Goal: Book appointment/travel/reservation

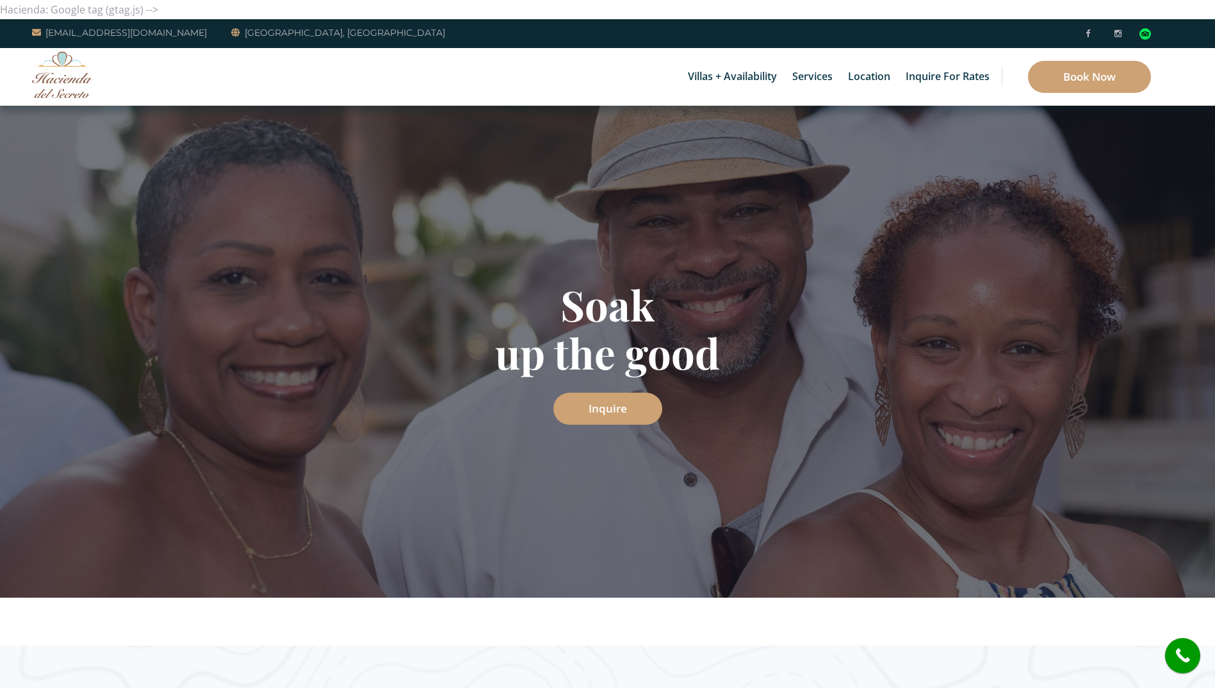
click at [616, 455] on link "Inquire" at bounding box center [607, 469] width 109 height 32
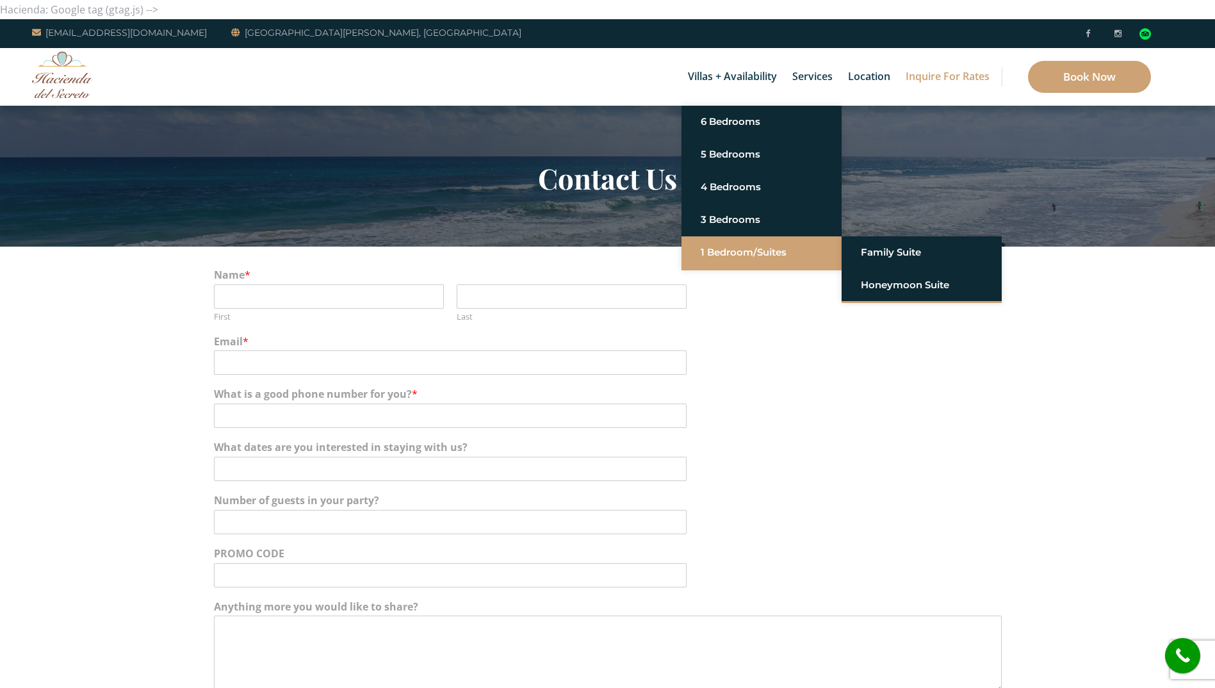
click at [738, 252] on link "1 Bedroom/Suites" at bounding box center [762, 252] width 122 height 23
click at [881, 255] on link "Family Suite" at bounding box center [922, 252] width 122 height 23
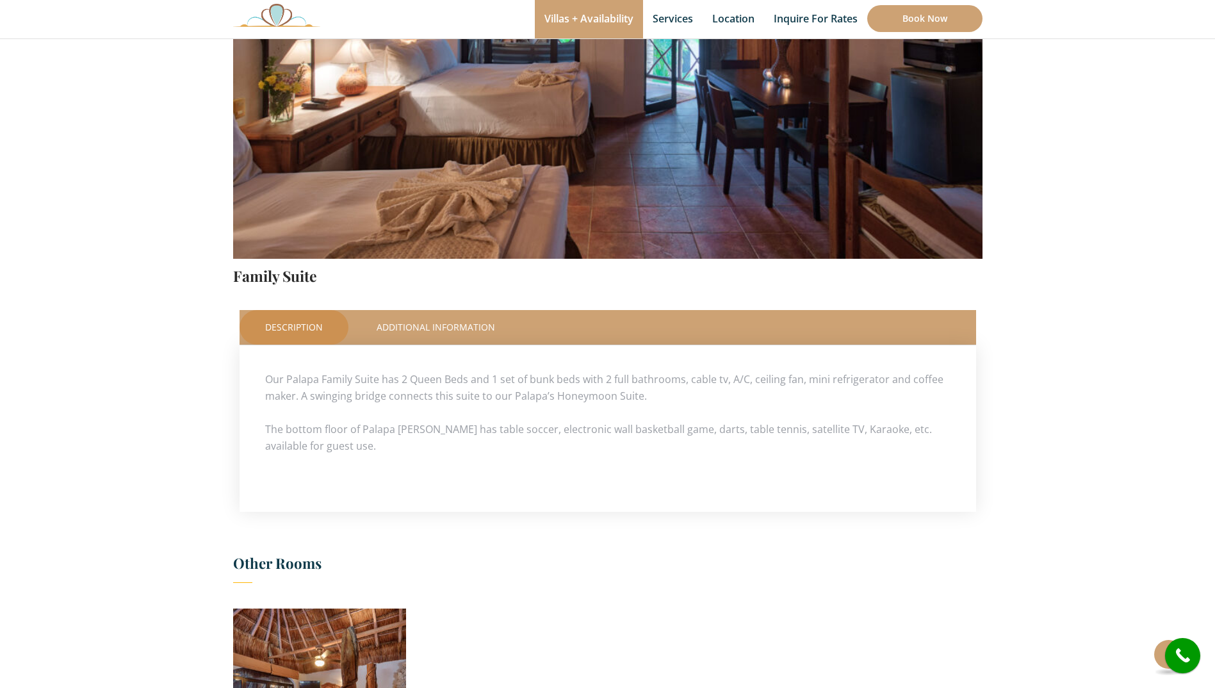
scroll to position [576, 0]
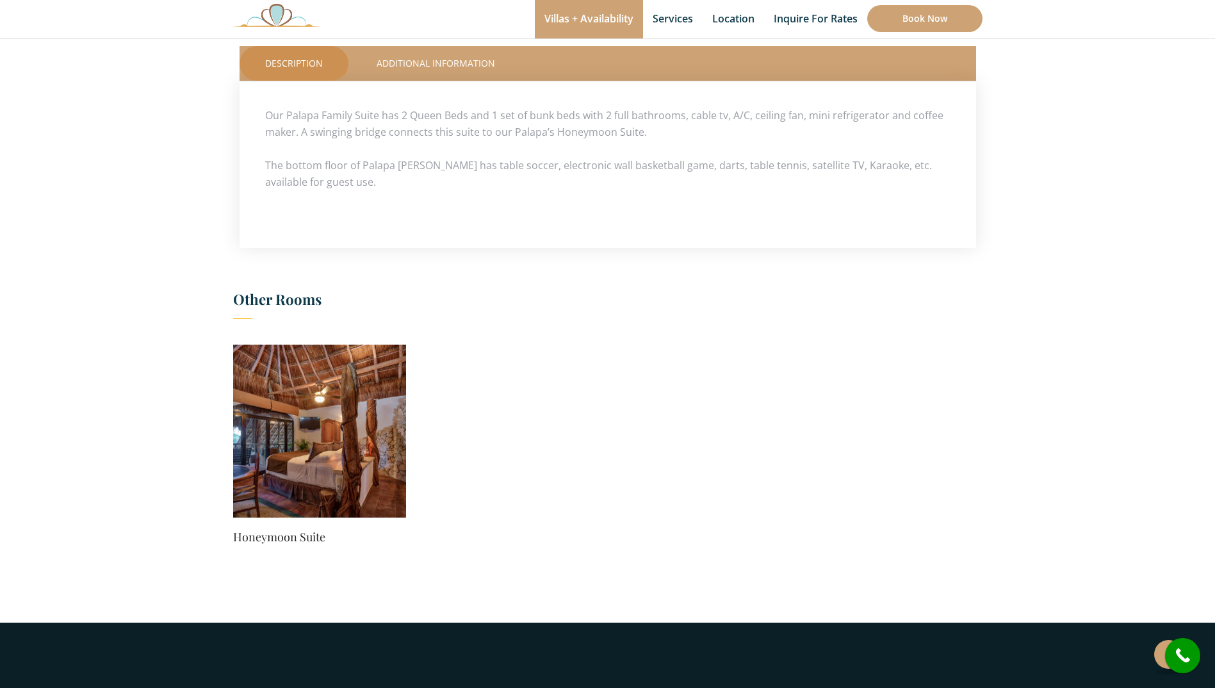
click at [379, 395] on img at bounding box center [319, 431] width 173 height 173
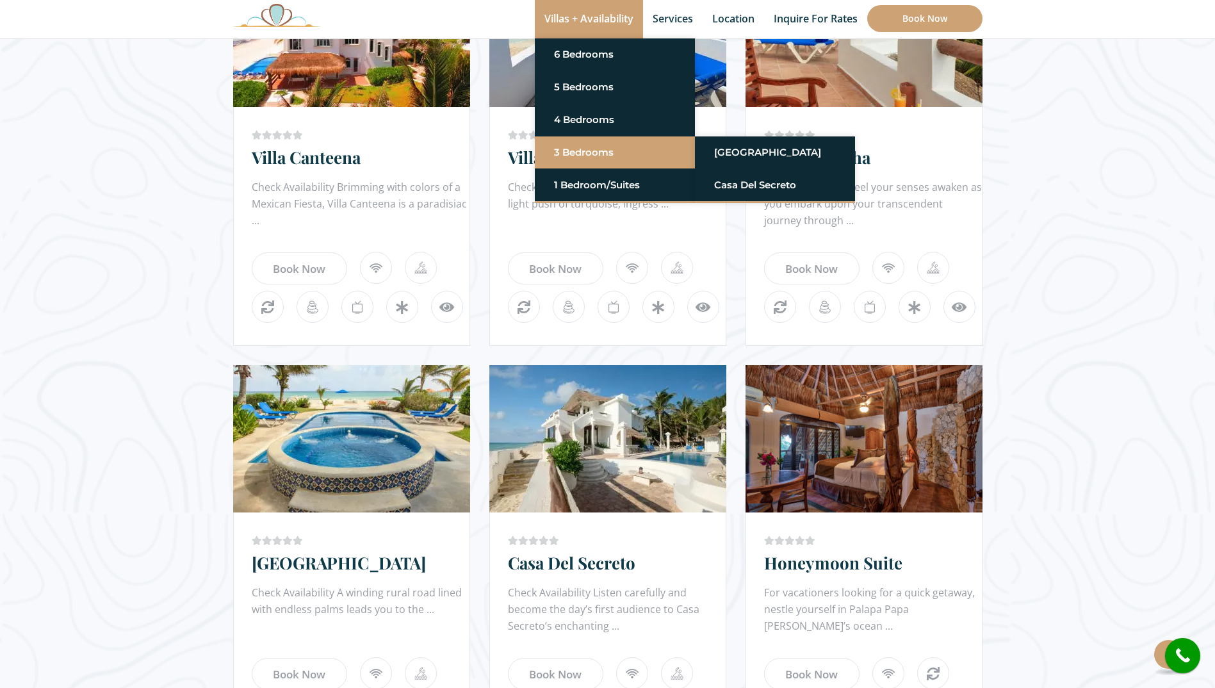
scroll to position [897, 0]
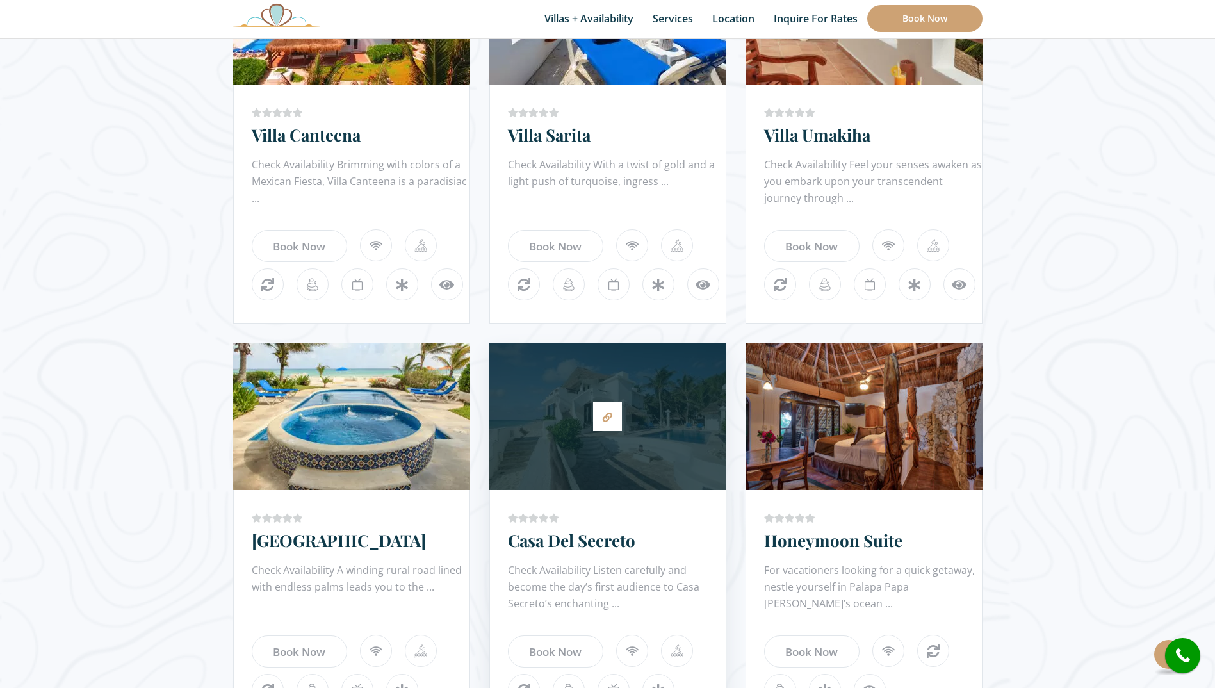
click at [564, 440] on div at bounding box center [607, 416] width 237 height 135
click at [542, 546] on link "Casa Del Secreto" at bounding box center [571, 540] width 127 height 22
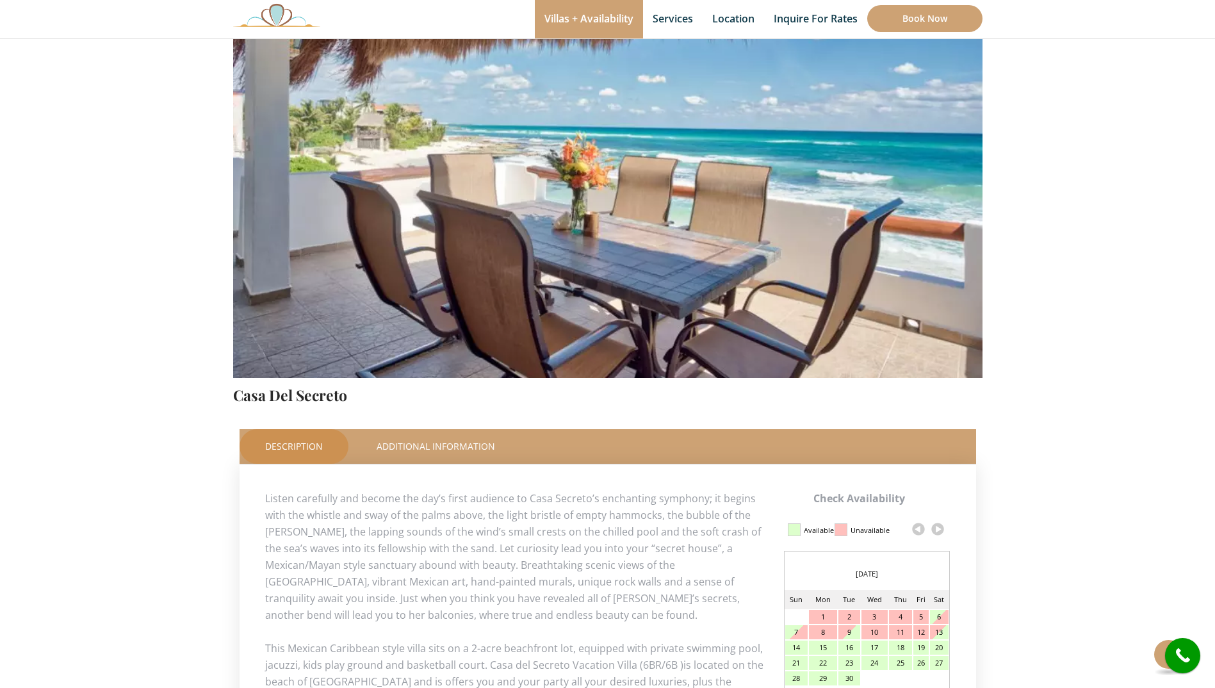
scroll to position [192, 0]
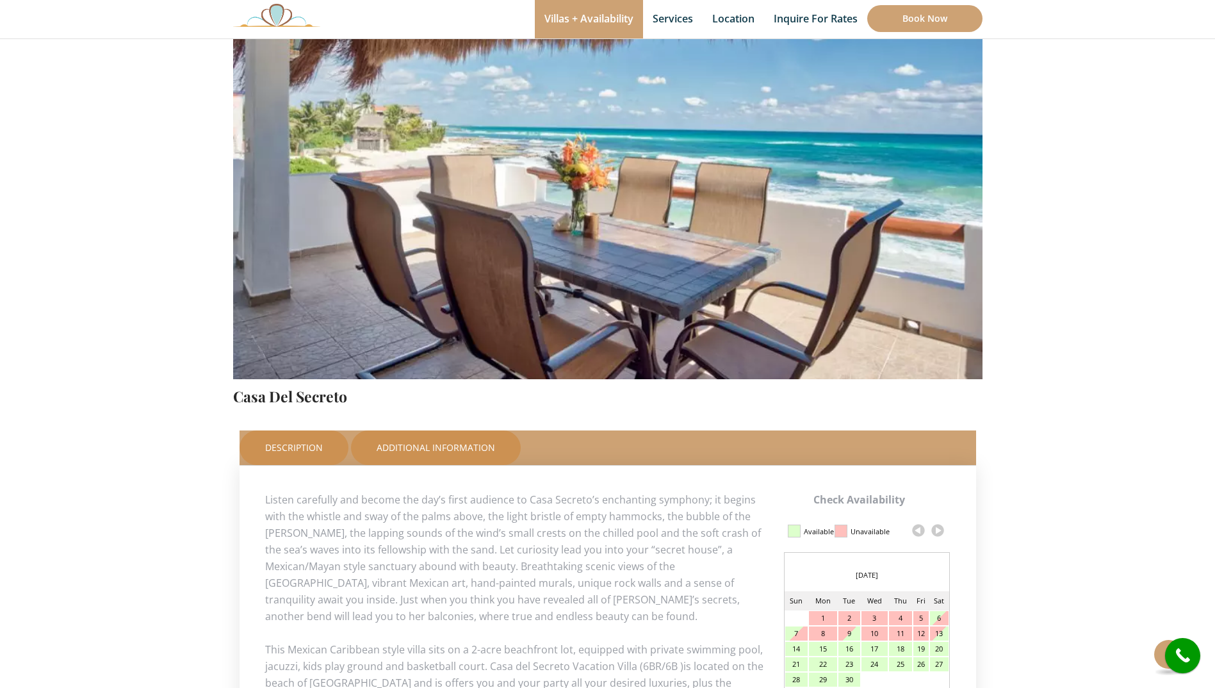
click at [418, 445] on link "Additional Information" at bounding box center [436, 447] width 170 height 35
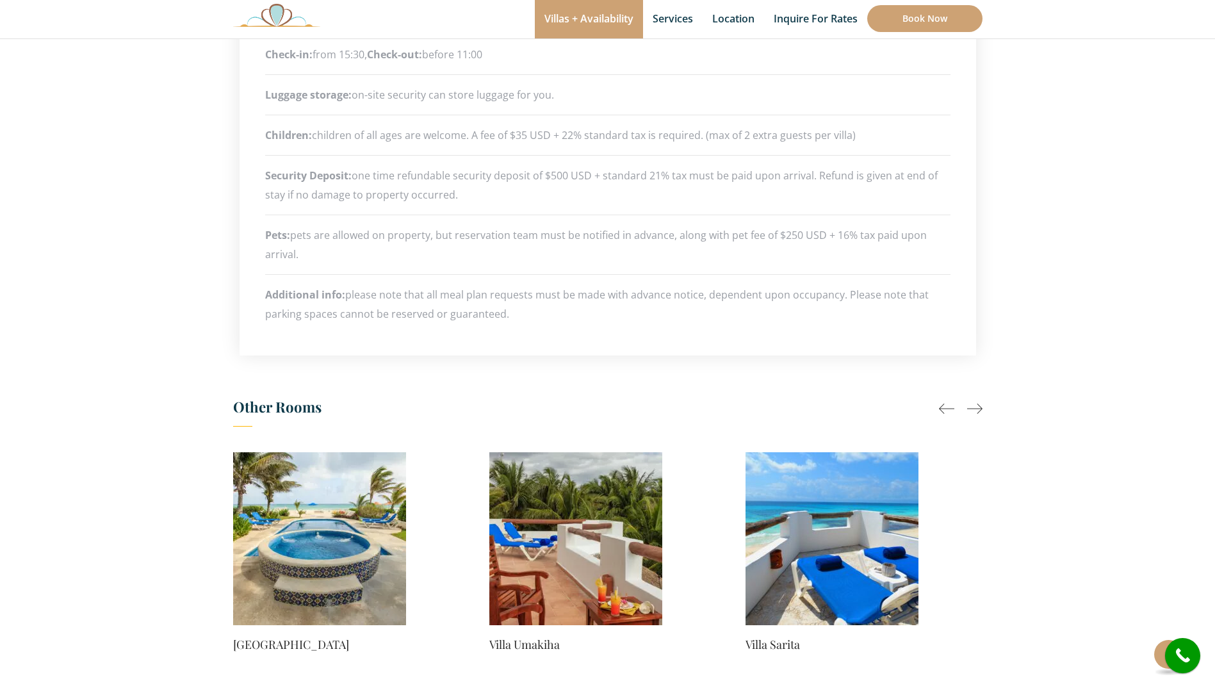
scroll to position [980, 0]
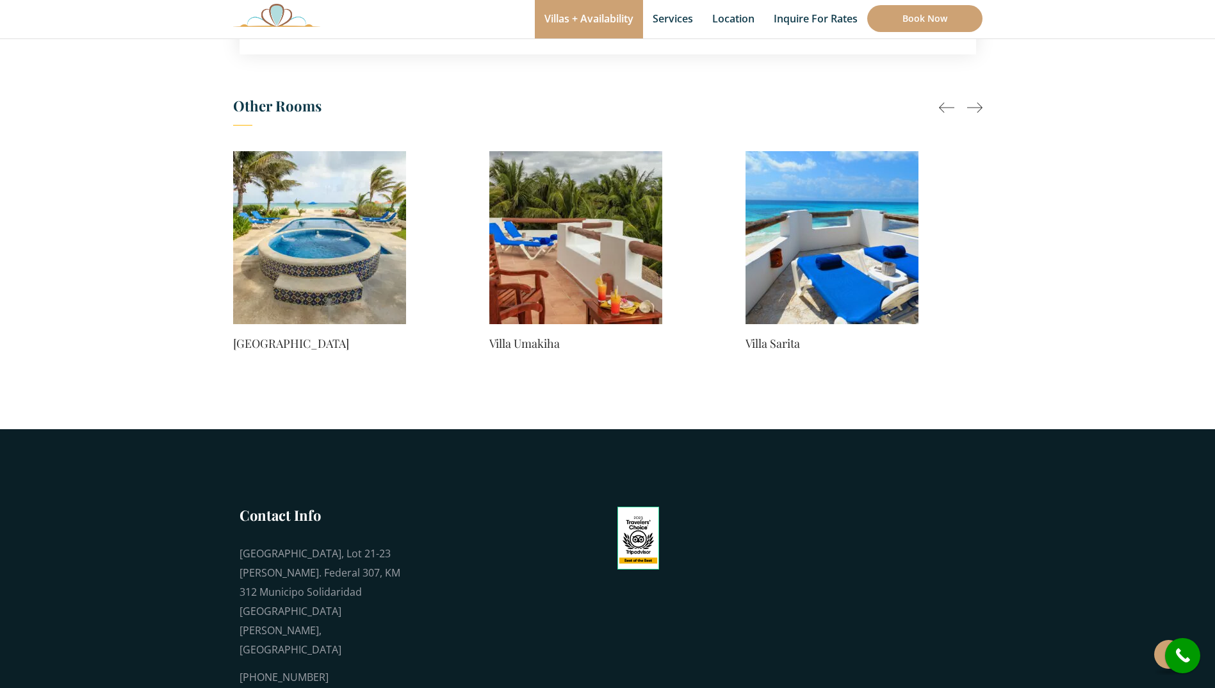
click at [323, 262] on img at bounding box center [319, 237] width 173 height 173
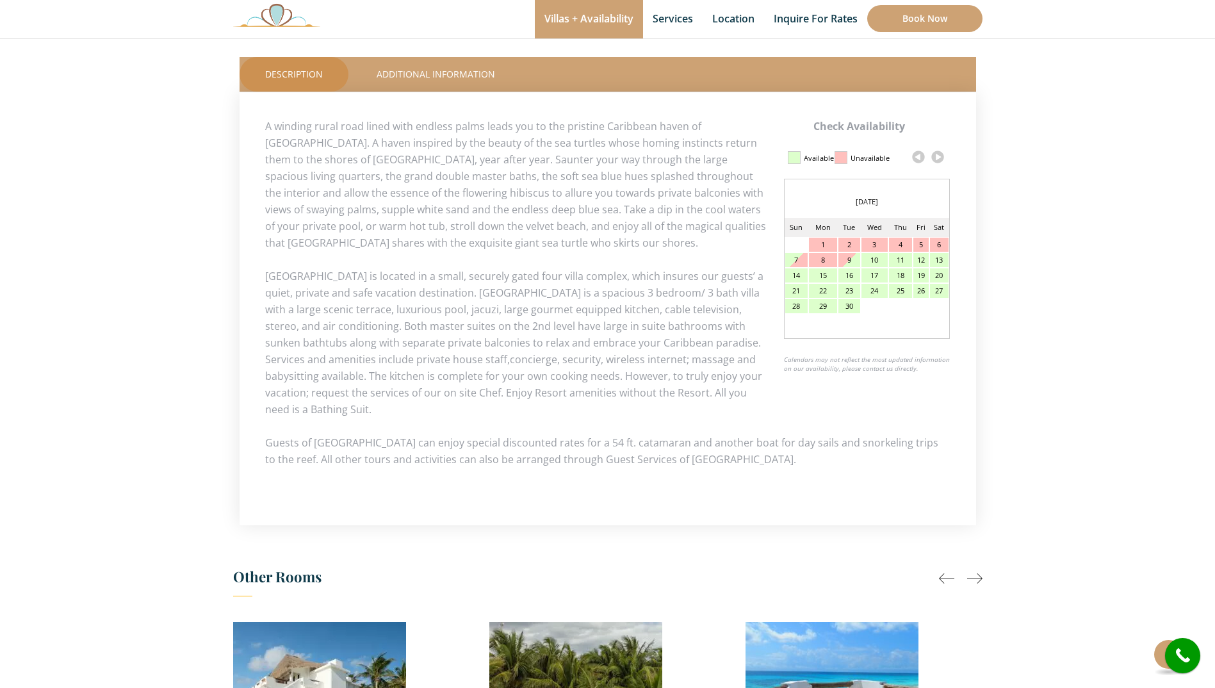
scroll to position [493, 0]
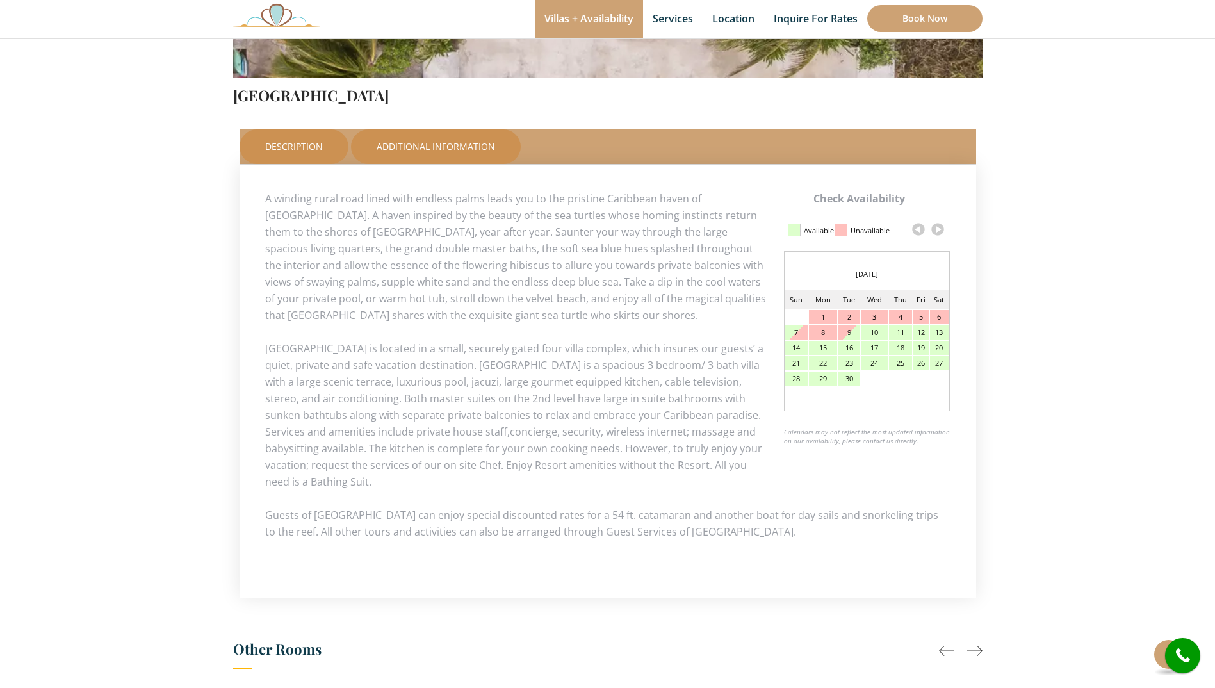
click at [463, 160] on link "Additional Information" at bounding box center [436, 146] width 170 height 35
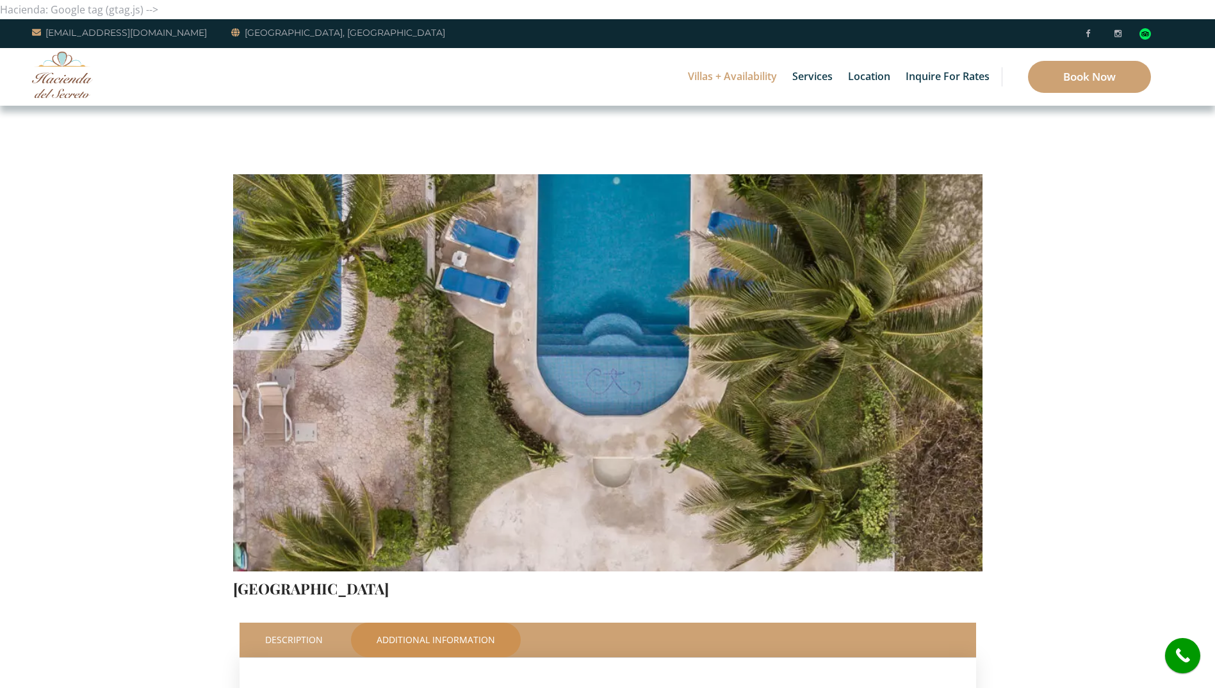
scroll to position [128, 0]
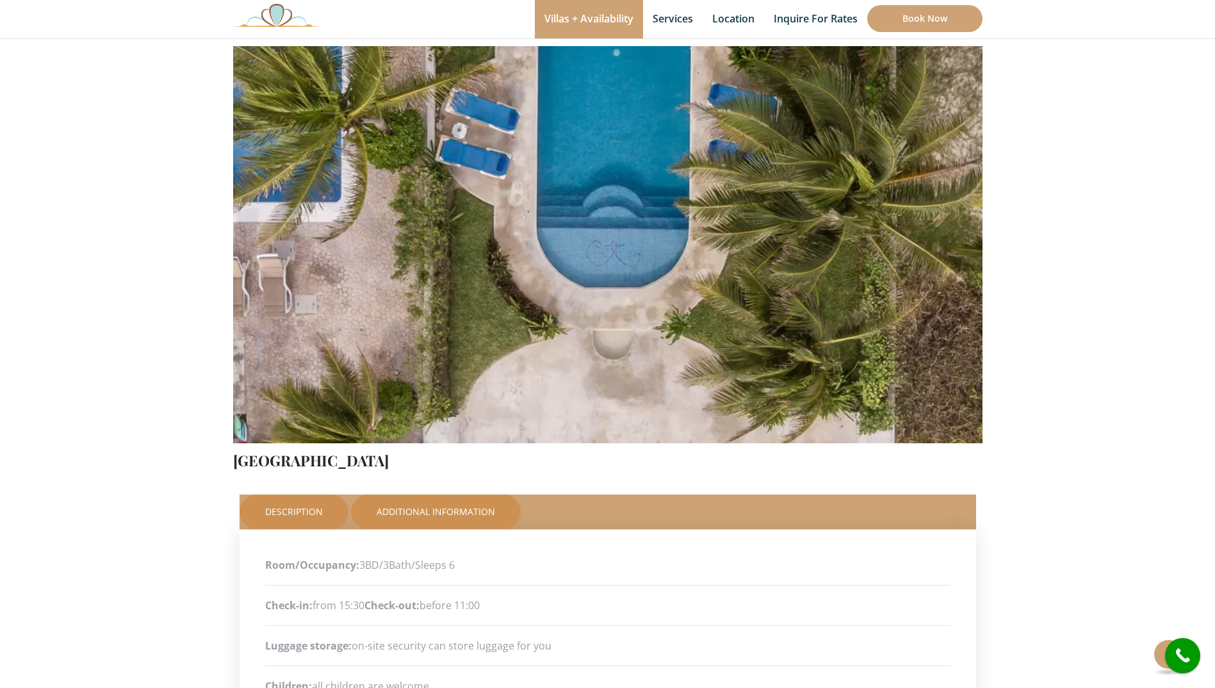
click at [304, 502] on link "Description" at bounding box center [294, 511] width 109 height 35
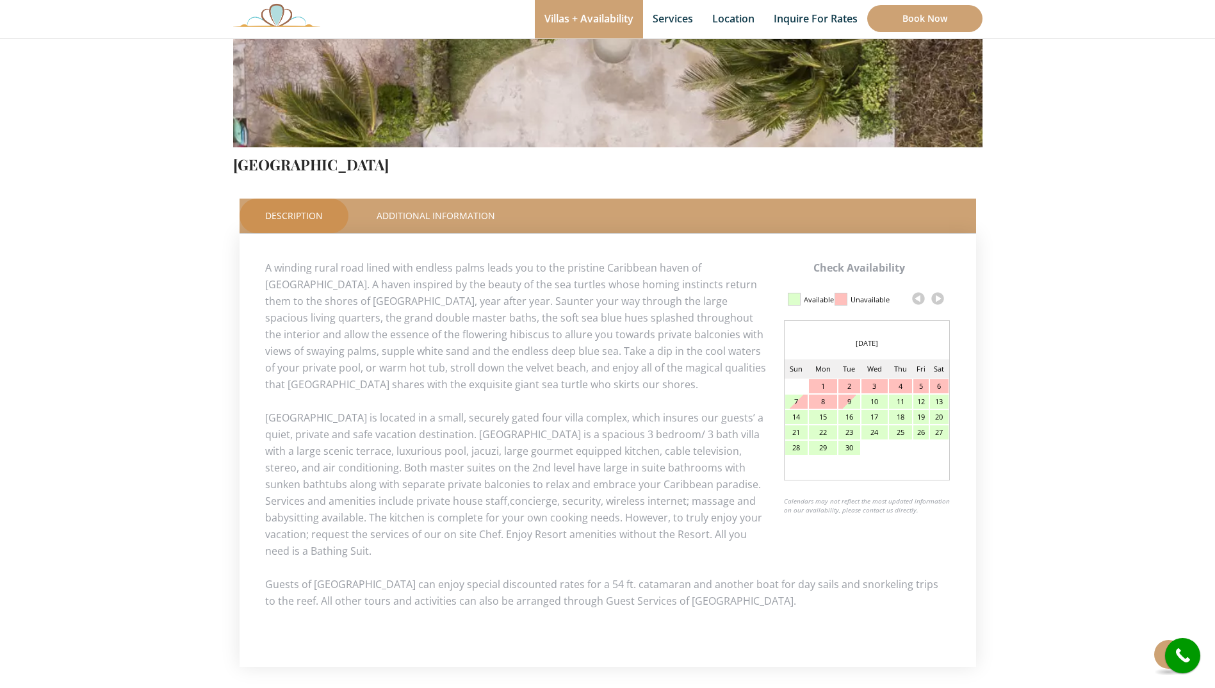
scroll to position [448, 0]
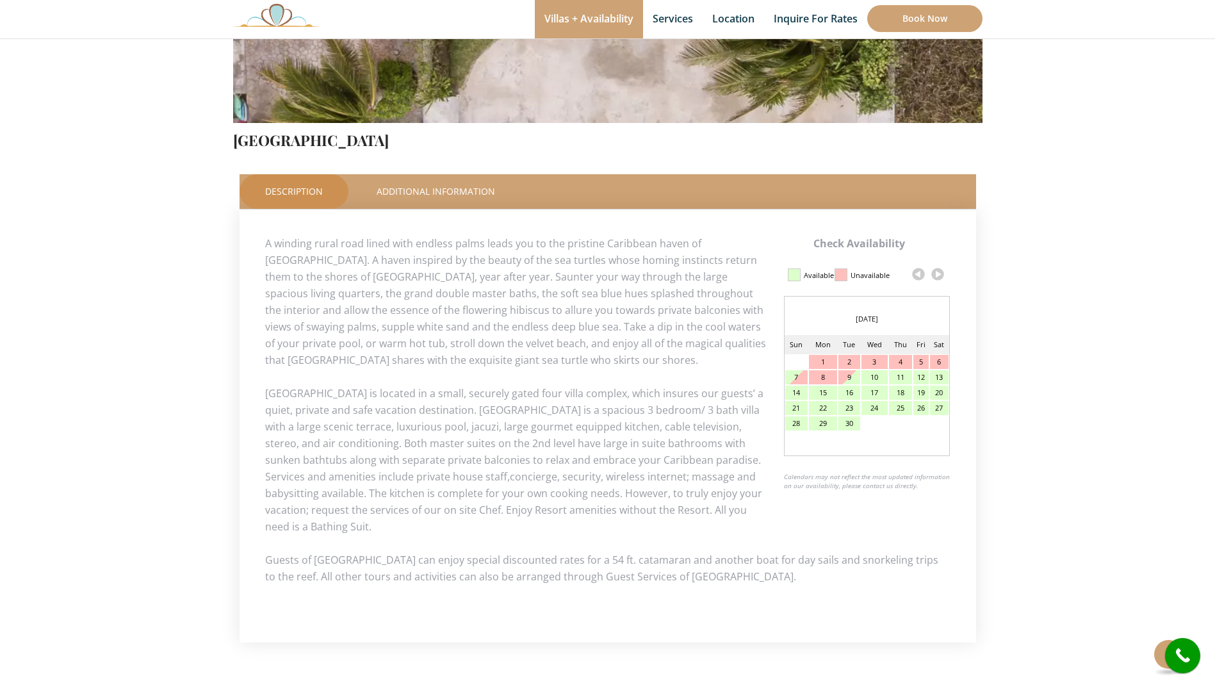
click at [942, 275] on link at bounding box center [937, 274] width 19 height 19
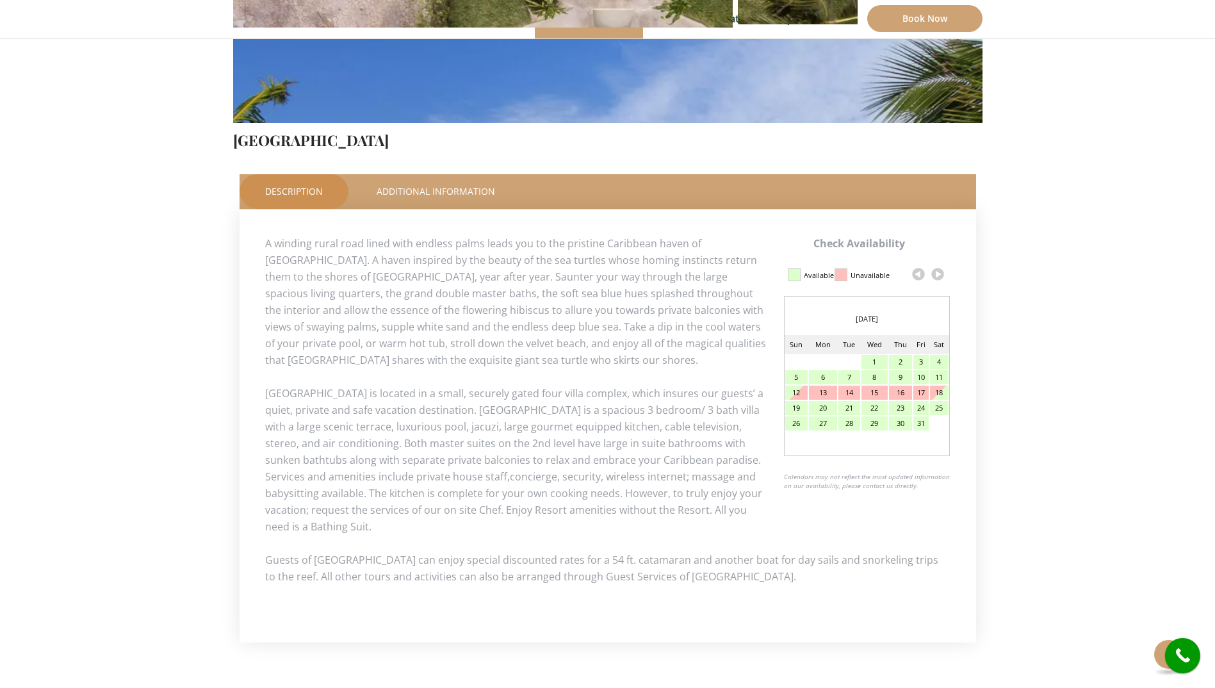
click at [940, 272] on link at bounding box center [937, 274] width 19 height 19
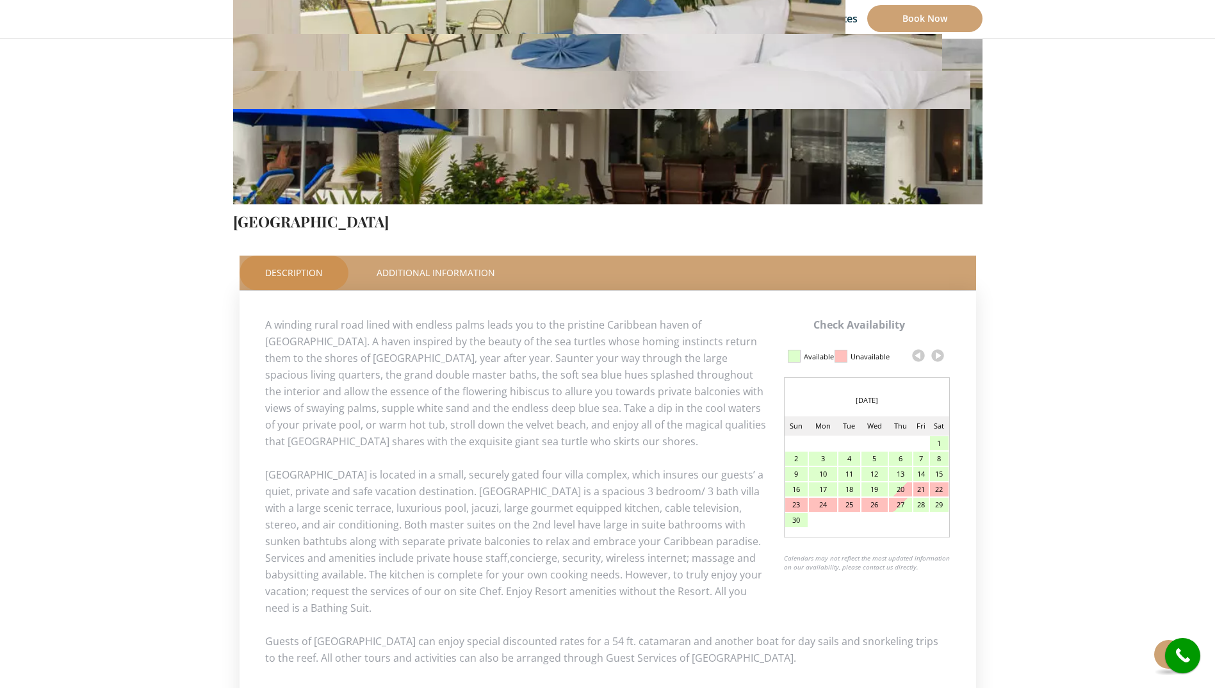
scroll to position [404, 0]
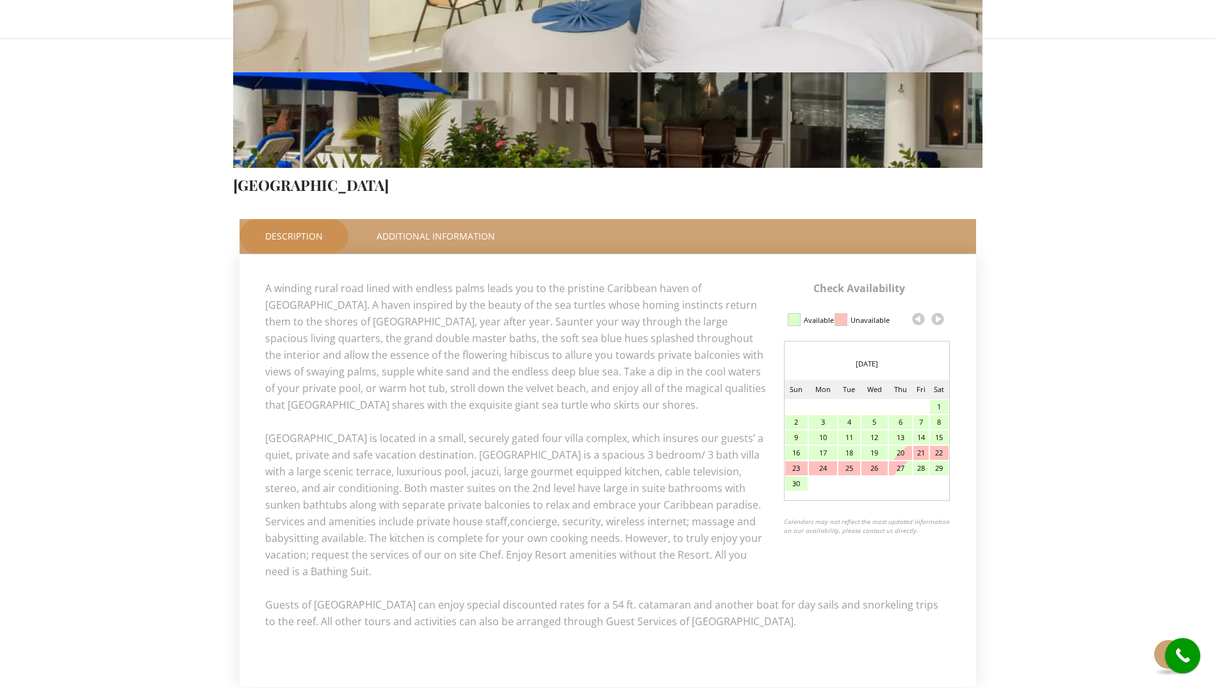
click at [914, 323] on link at bounding box center [918, 318] width 19 height 19
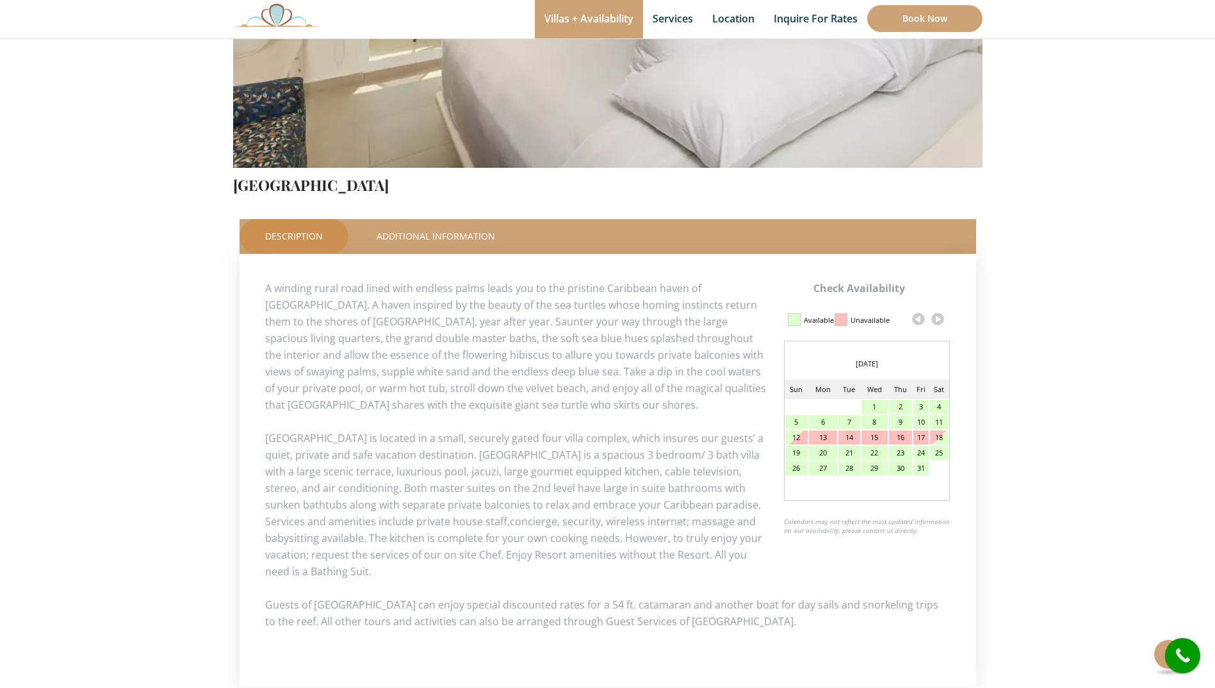
click at [896, 470] on div "30" at bounding box center [900, 468] width 23 height 14
click at [901, 471] on div "30" at bounding box center [900, 468] width 23 height 14
click at [896, 469] on div "30" at bounding box center [900, 468] width 23 height 14
click at [896, 468] on div "30" at bounding box center [900, 468] width 23 height 14
click at [897, 464] on div "30" at bounding box center [900, 468] width 23 height 14
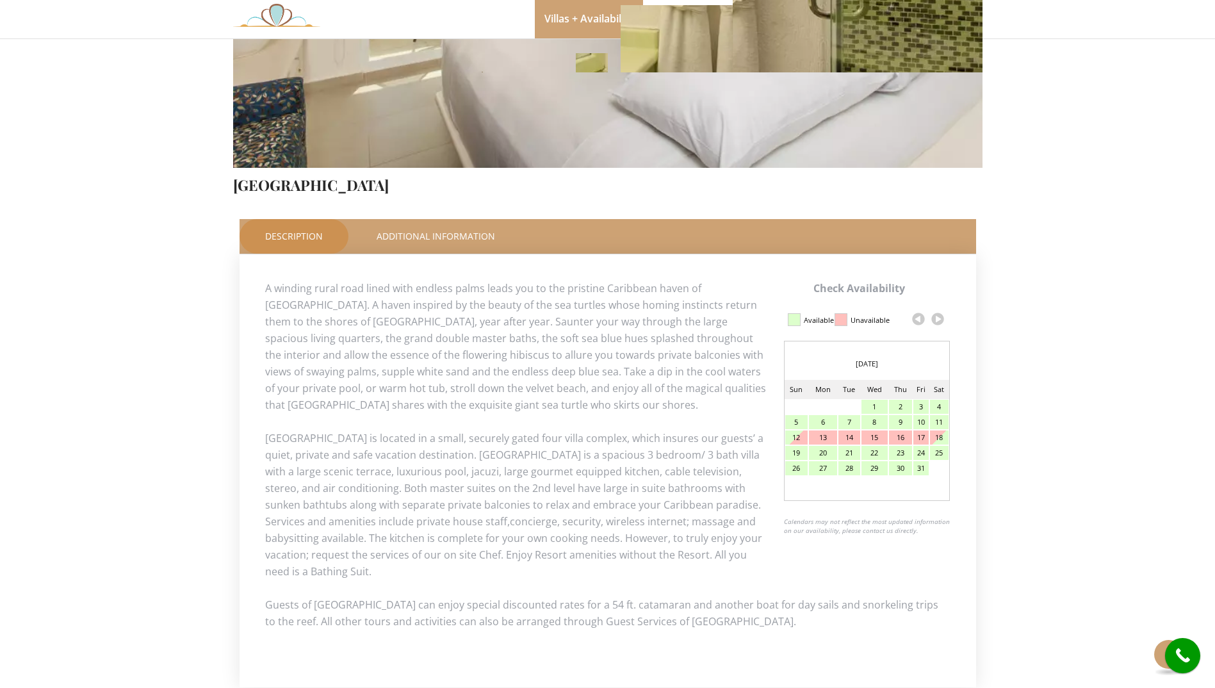
click at [908, 463] on div "30" at bounding box center [900, 468] width 23 height 14
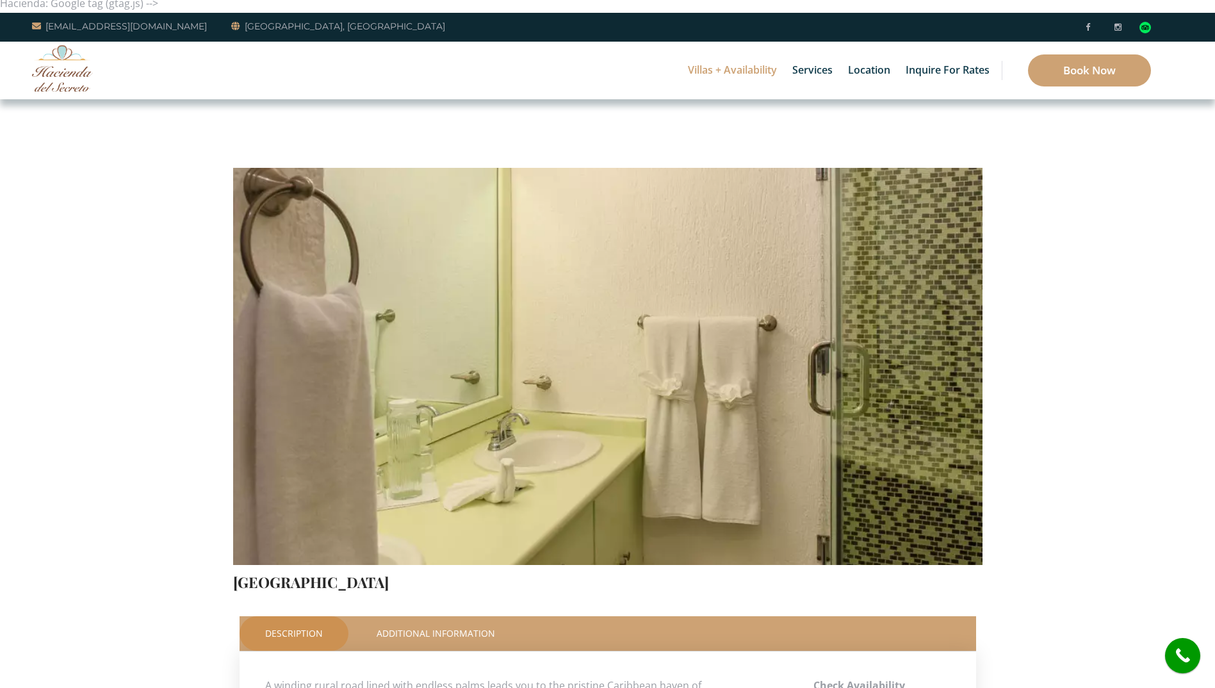
scroll to position [0, 0]
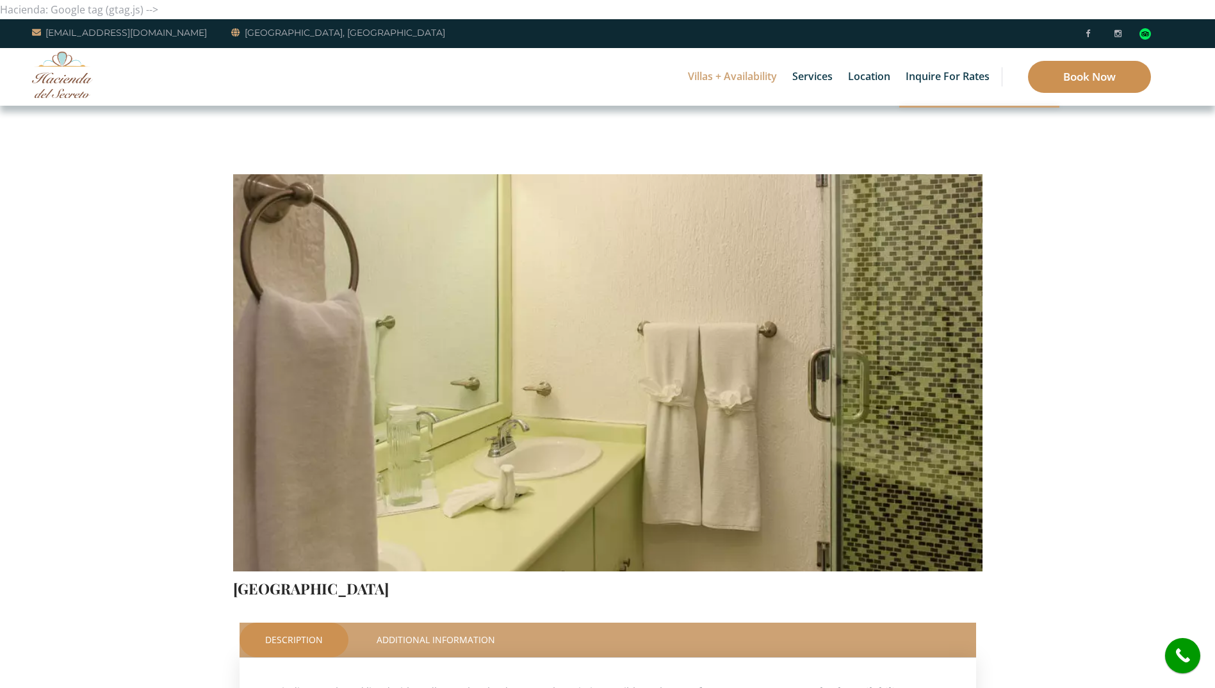
click at [1062, 72] on link "Book Now" at bounding box center [1089, 77] width 123 height 32
